Goal: Contribute content

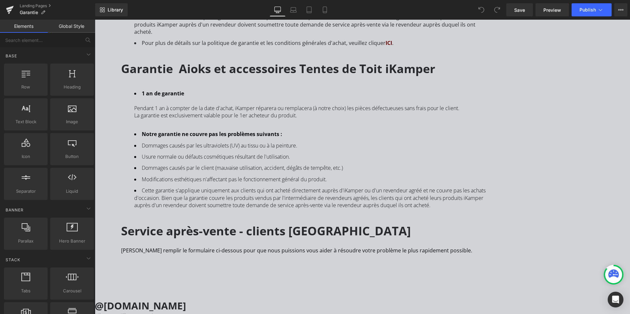
scroll to position [448, 0]
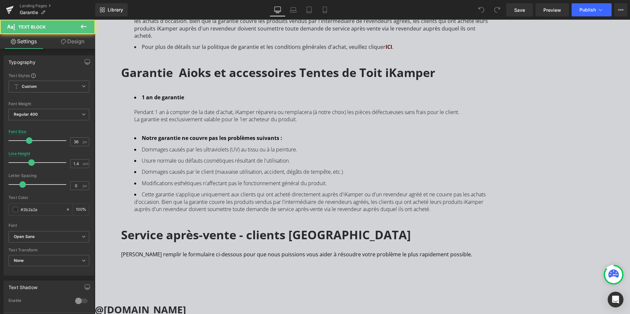
click at [260, 81] on strong "Garantie Aioks et accessoires Tentes de Toit iKamper" at bounding box center [278, 73] width 314 height 16
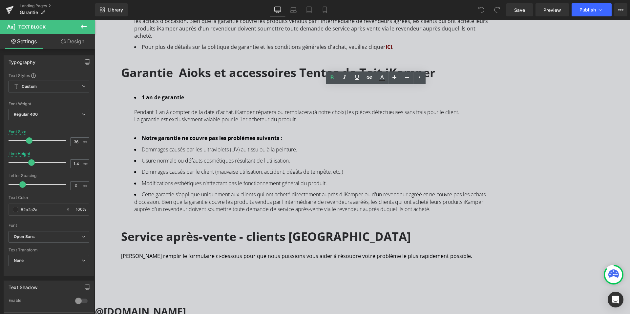
click at [302, 81] on strong "Garantie Aioks et accessoires Tentes de Toit iKamper" at bounding box center [278, 73] width 314 height 16
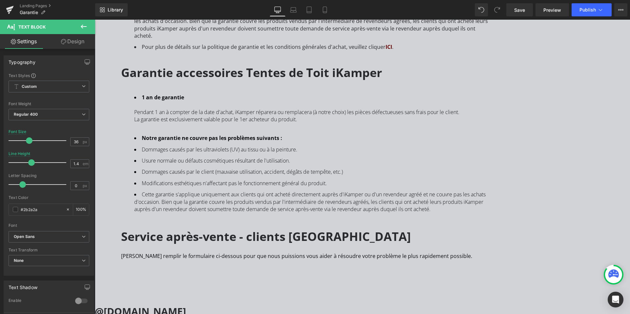
click at [174, 111] on div "Notre marque est attachée à concevoir des produits d'excellente qualité et à ce…" at bounding box center [292, 70] width 394 height 476
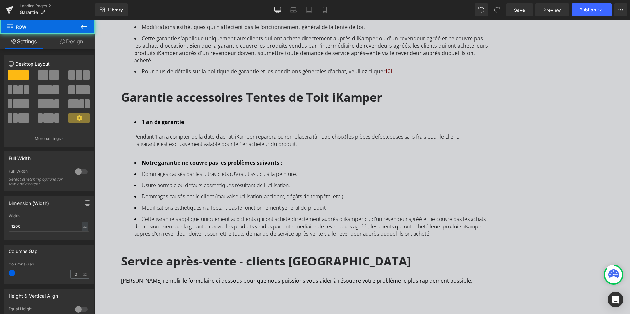
scroll to position [412, 0]
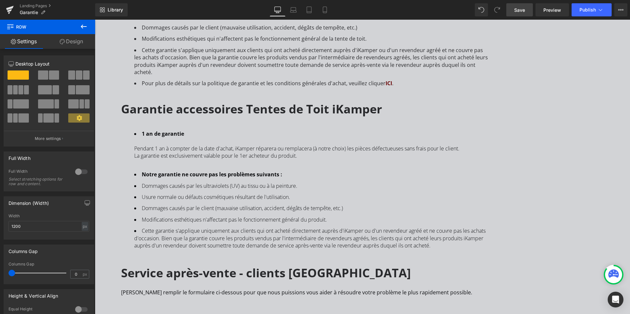
click at [519, 10] on span "Save" at bounding box center [519, 10] width 11 height 7
click at [594, 9] on span "Publish" at bounding box center [587, 9] width 16 height 5
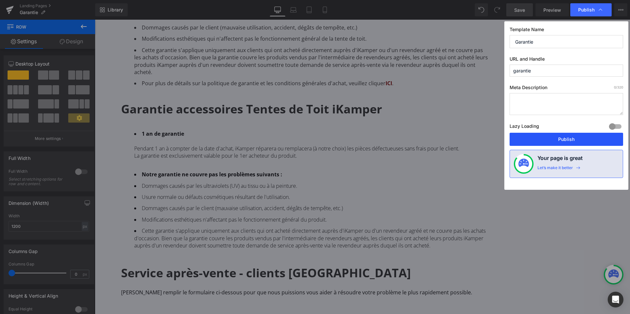
click at [561, 142] on button "Publish" at bounding box center [565, 139] width 113 height 13
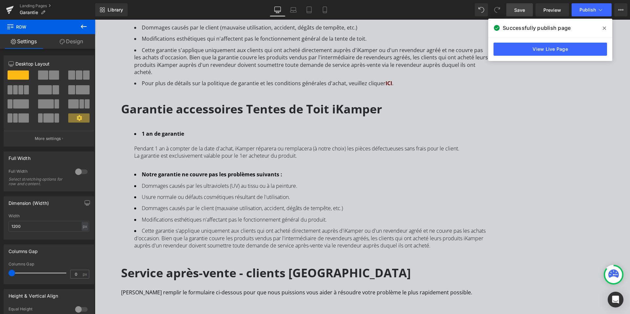
click at [603, 27] on icon at bounding box center [603, 28] width 3 height 3
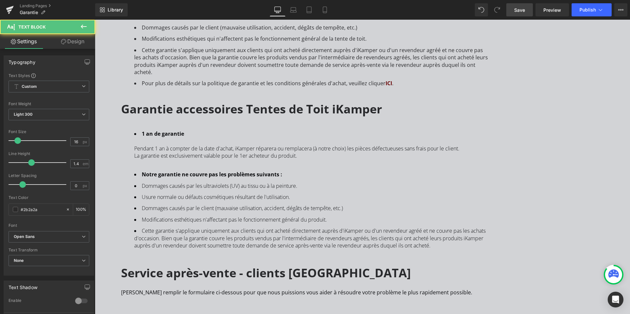
click at [201, 178] on strong "Notre garantie ne couvre pas les problèmes suivants :" at bounding box center [212, 174] width 140 height 7
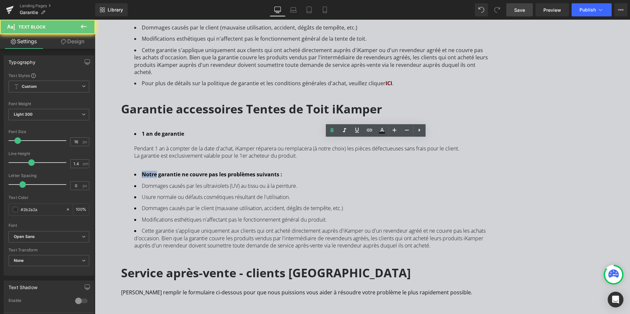
click at [199, 178] on strong "Notre garantie ne couvre pas les problèmes suivants :" at bounding box center [212, 174] width 140 height 7
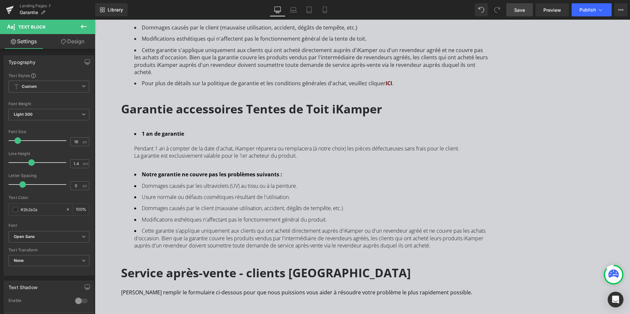
click at [342, 178] on li "Notre garantie ne couvre pas les problèmes suivants :" at bounding box center [311, 174] width 354 height 7
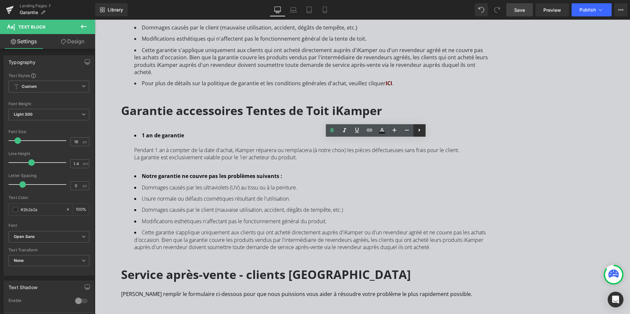
click at [420, 131] on icon at bounding box center [419, 130] width 8 height 8
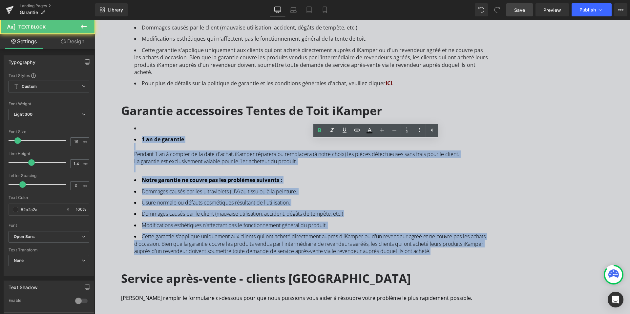
click at [297, 195] on span "Dommages causés par les ultraviolets (UV) au tissu ou à la peinture." at bounding box center [219, 191] width 155 height 7
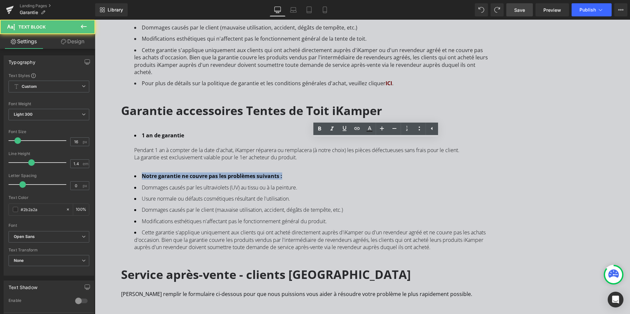
drag, startPoint x: 198, startPoint y: 192, endPoint x: 352, endPoint y: 192, distance: 153.2
click at [352, 180] on li "Notre garantie ne couvre pas les problèmes suivants :" at bounding box center [311, 176] width 354 height 7
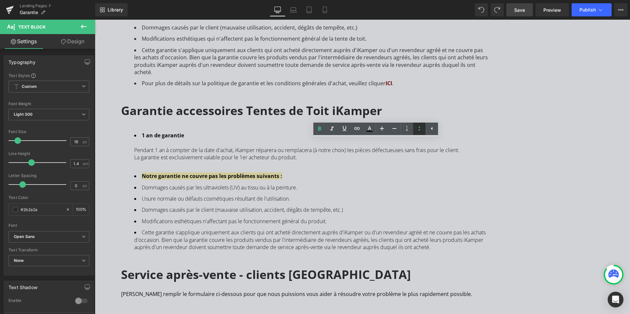
click at [419, 129] on icon at bounding box center [419, 129] width 8 height 8
click at [186, 232] on div "Notre marque est attachée à concevoir des produits d'excellente qualité et à ce…" at bounding box center [292, 106] width 394 height 477
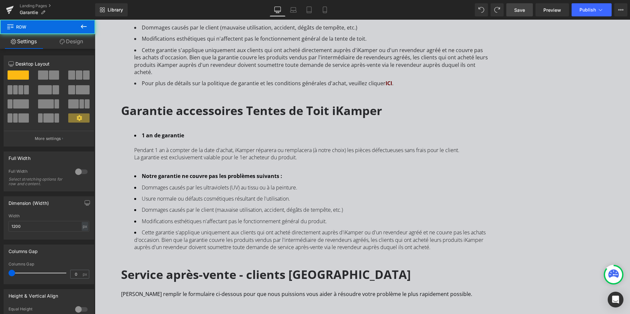
click at [200, 247] on span "Cette garantie s'applique uniquement aux clients qui ont acheté directement aup…" at bounding box center [309, 240] width 351 height 22
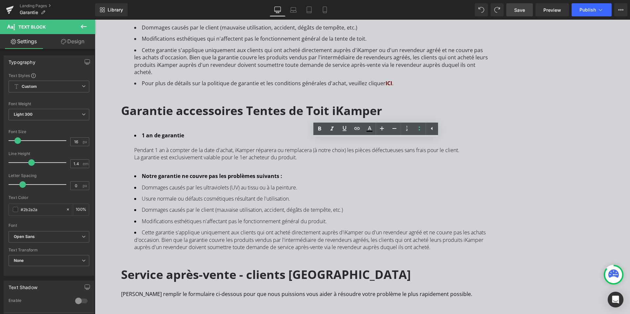
drag, startPoint x: 200, startPoint y: 247, endPoint x: 183, endPoint y: 246, distance: 17.4
click at [182, 246] on div "Notre marque est attachée à concevoir des produits d'excellente qualité et à ce…" at bounding box center [292, 106] width 394 height 477
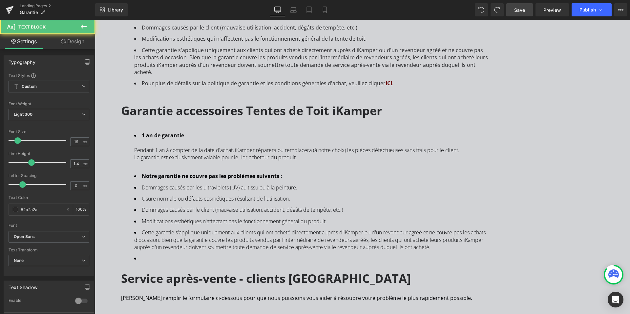
click at [199, 262] on li at bounding box center [311, 258] width 354 height 7
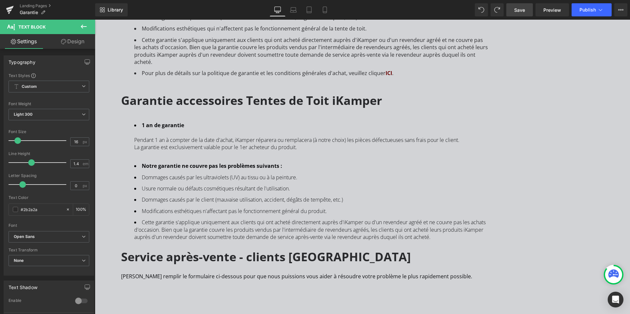
scroll to position [425, 0]
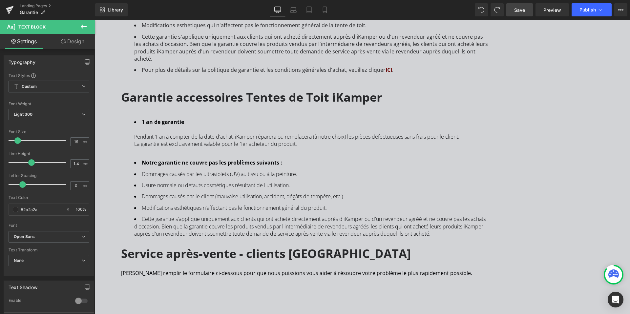
click at [392, 212] on li "Modifications esthétiques n'affectant pas le fonctionnement général du produit." at bounding box center [311, 207] width 354 height 7
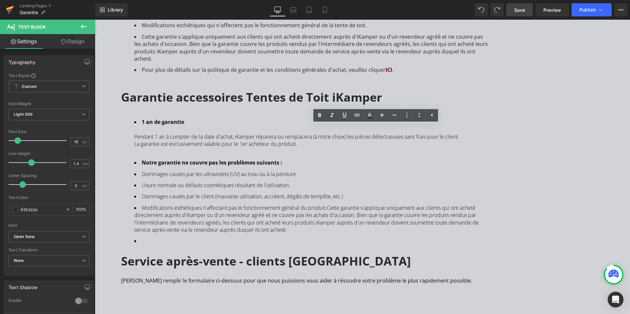
click at [10, 13] on icon at bounding box center [10, 10] width 8 height 16
